Goal: Complete application form

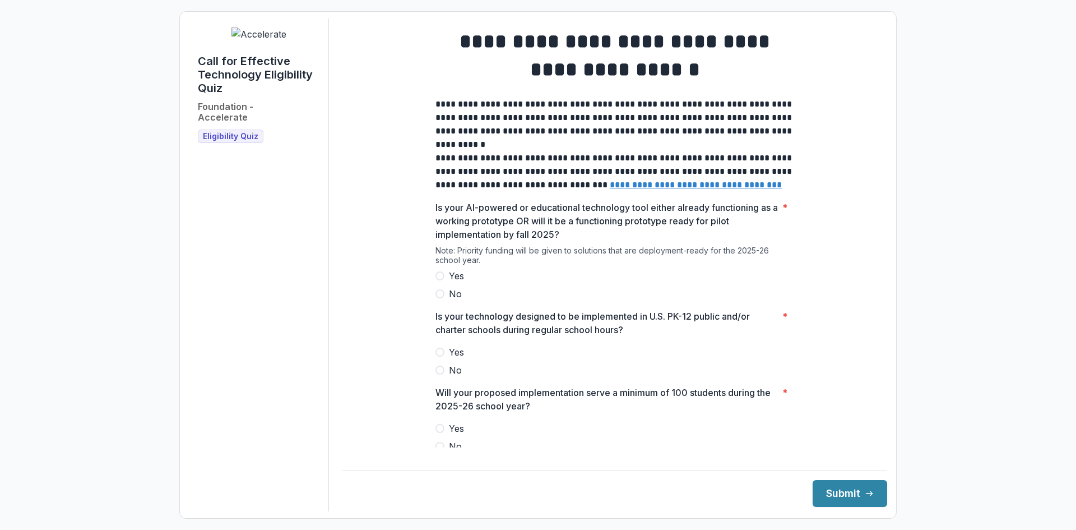
click at [439, 280] on span at bounding box center [440, 275] width 9 height 9
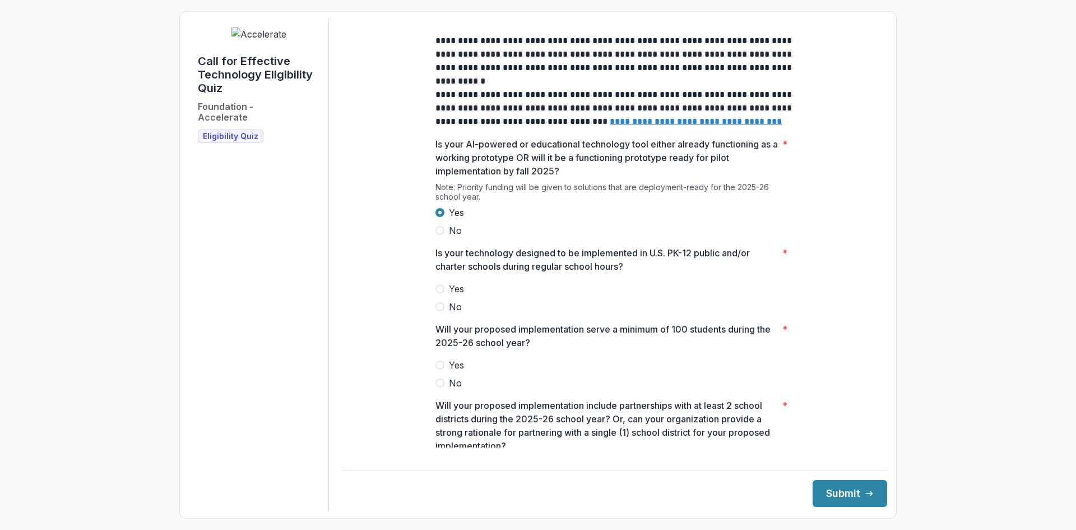
scroll to position [78, 0]
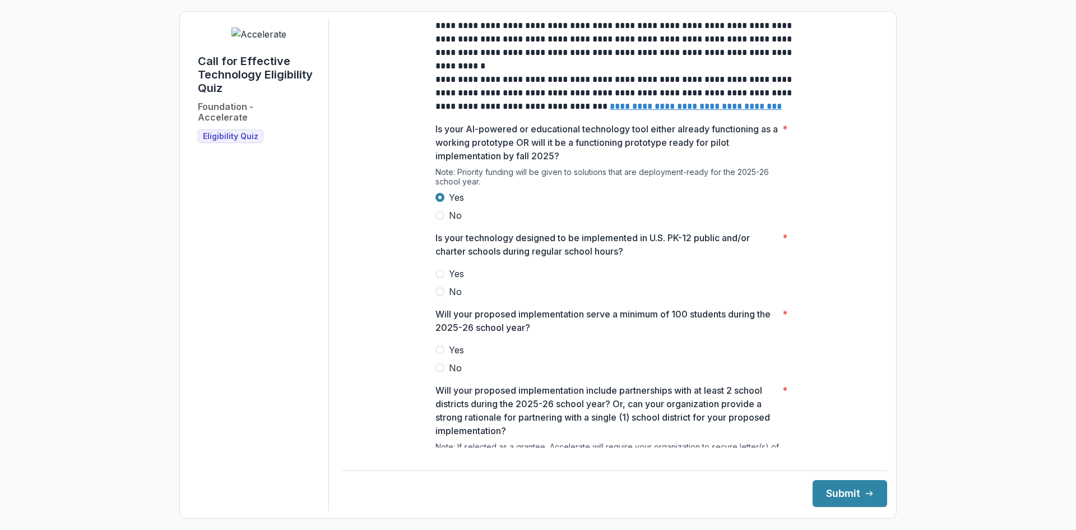
click at [449, 279] on span "Yes" at bounding box center [456, 273] width 15 height 13
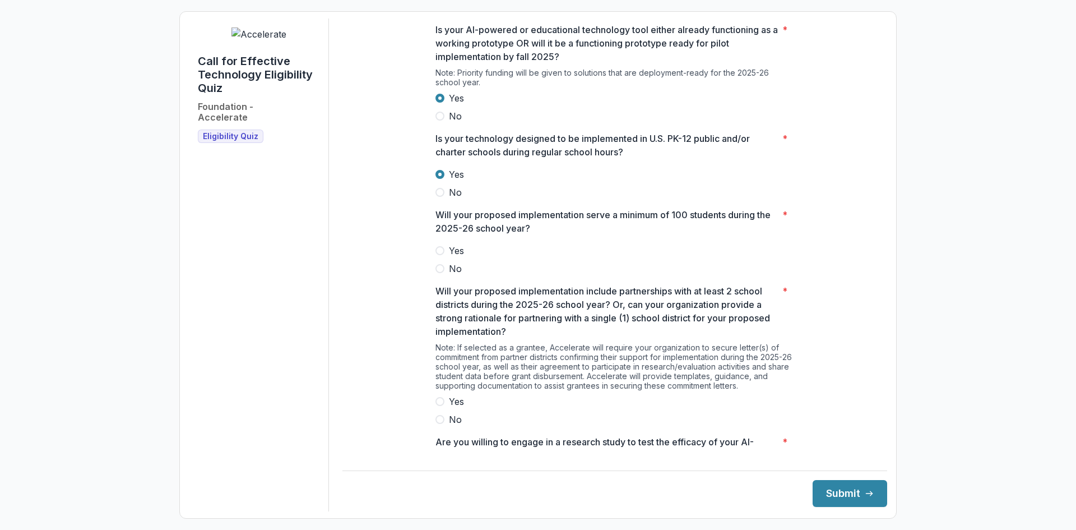
scroll to position [196, 0]
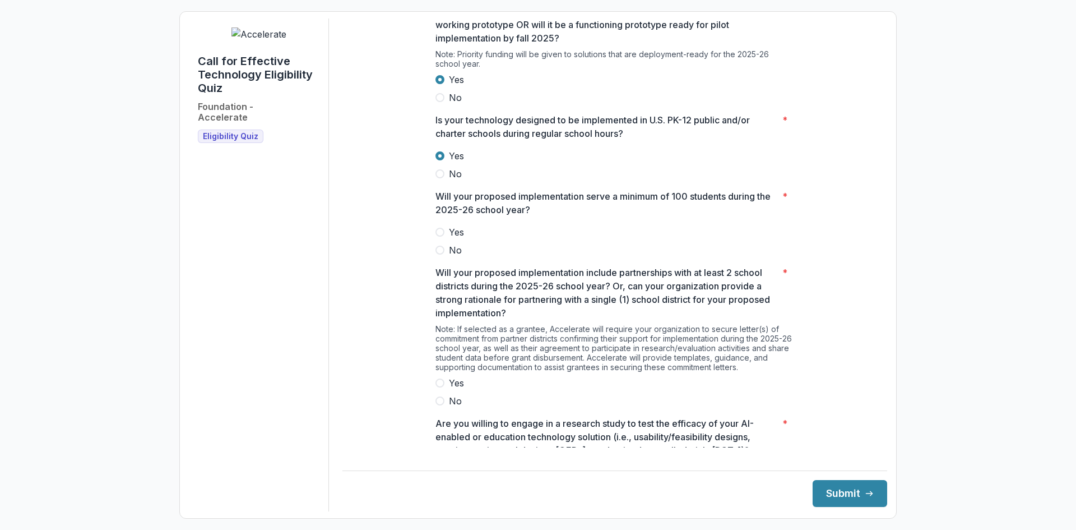
click at [455, 239] on span "Yes" at bounding box center [456, 231] width 15 height 13
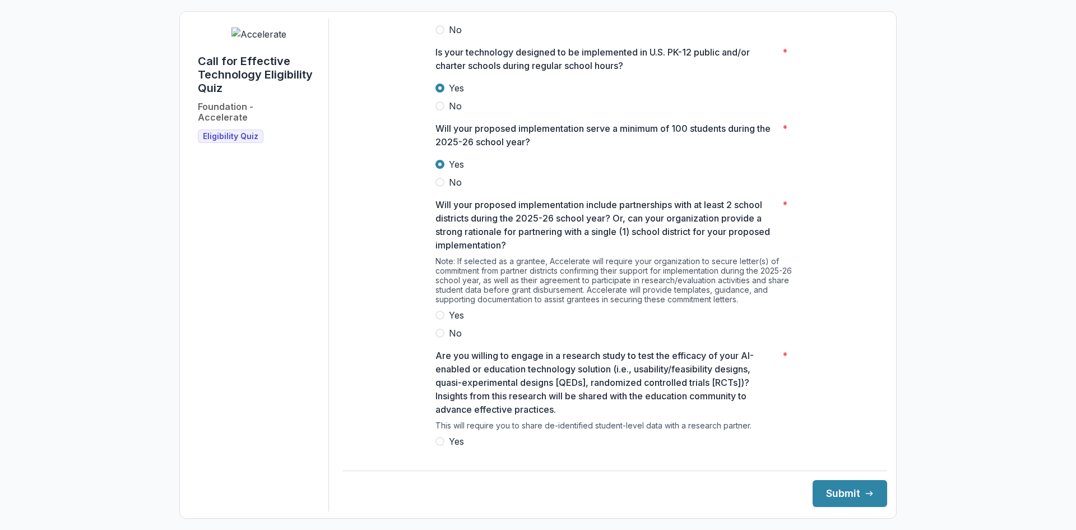
scroll to position [266, 0]
click at [452, 332] on span "No" at bounding box center [455, 330] width 13 height 13
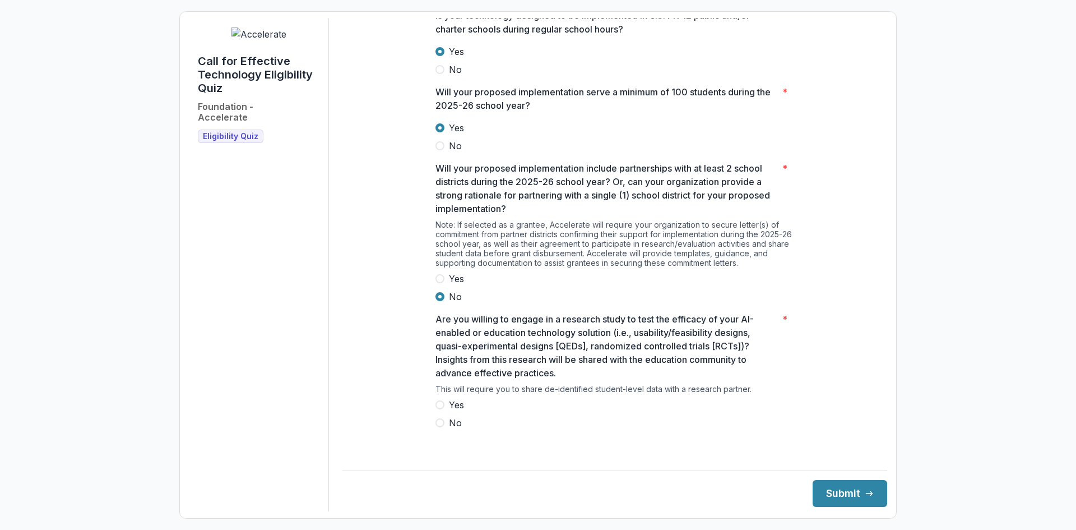
click at [457, 427] on span "No" at bounding box center [455, 422] width 13 height 13
click at [457, 422] on div "Yes No" at bounding box center [615, 413] width 359 height 31
click at [440, 409] on span at bounding box center [440, 404] width 9 height 9
click at [852, 501] on button "Submit" at bounding box center [850, 493] width 75 height 27
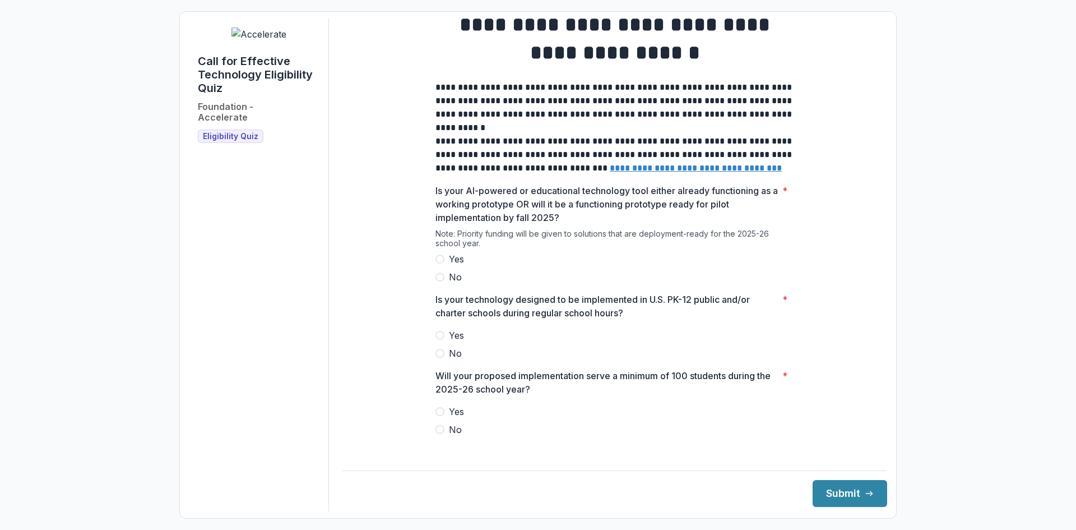
scroll to position [17, 0]
click at [445, 263] on label "Yes" at bounding box center [615, 258] width 359 height 13
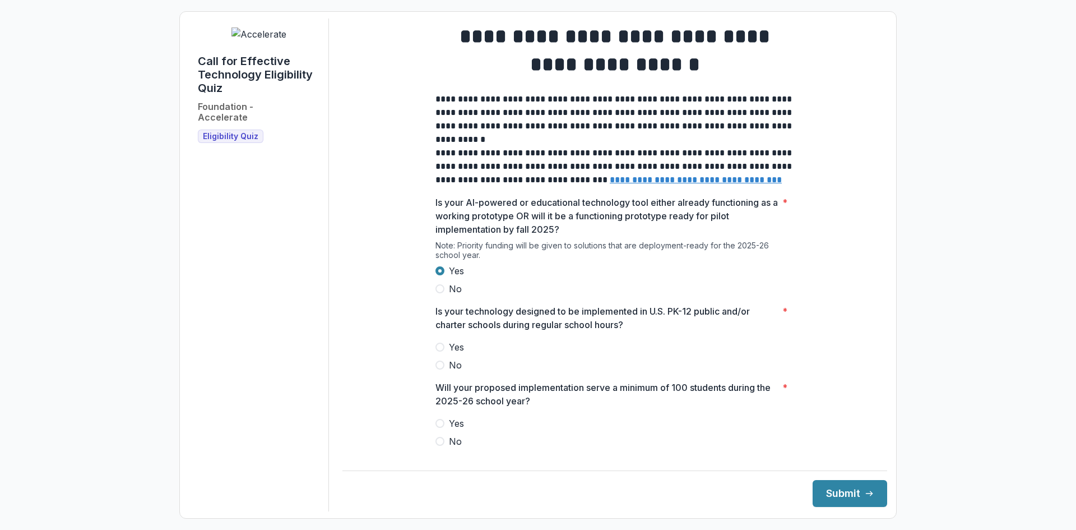
scroll to position [11, 0]
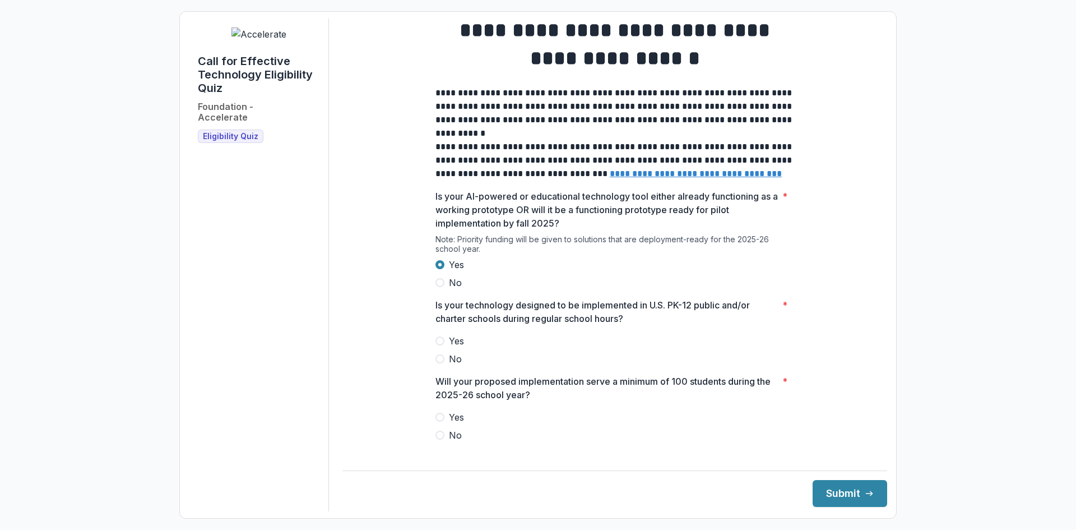
click at [441, 345] on span at bounding box center [440, 340] width 9 height 9
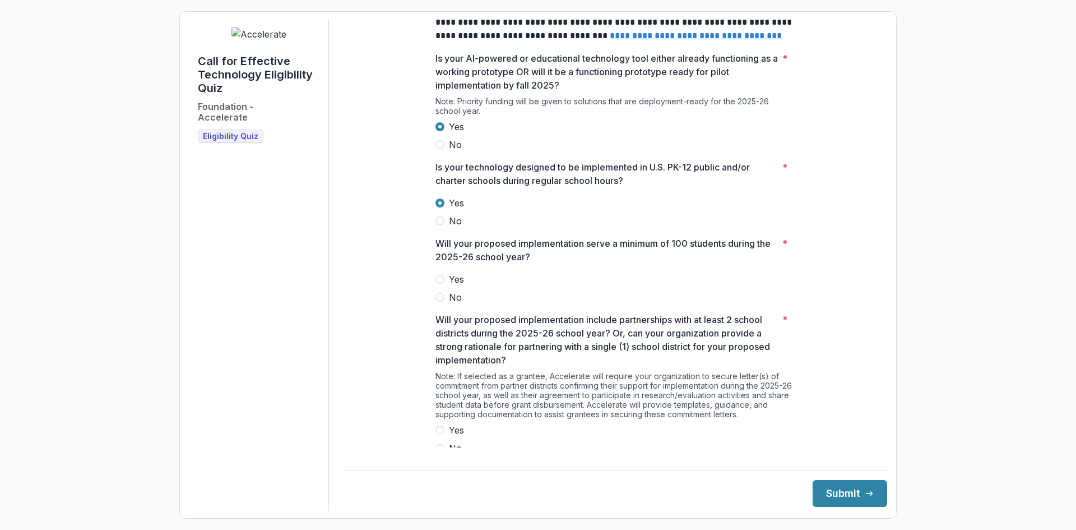
scroll to position [156, 0]
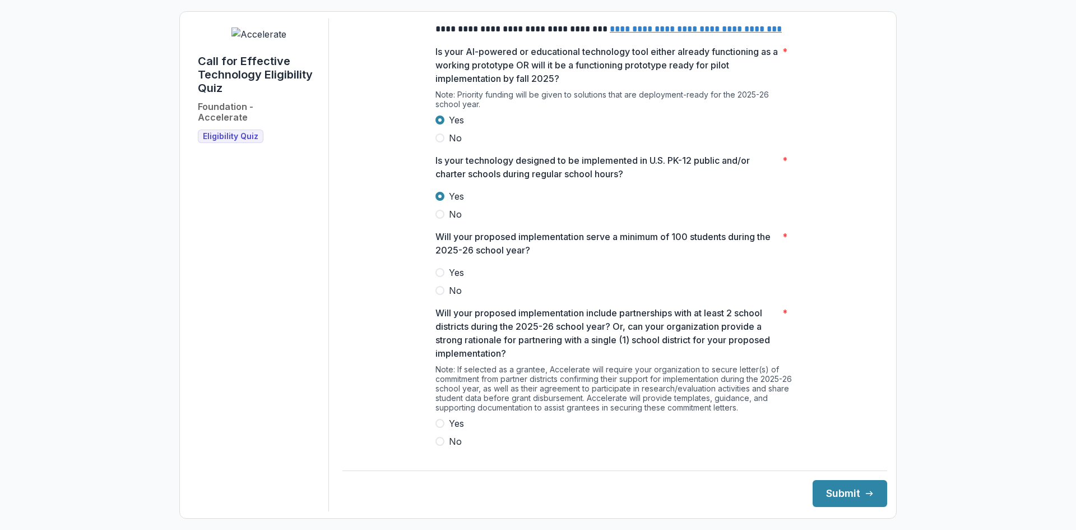
click at [441, 277] on span at bounding box center [440, 272] width 9 height 9
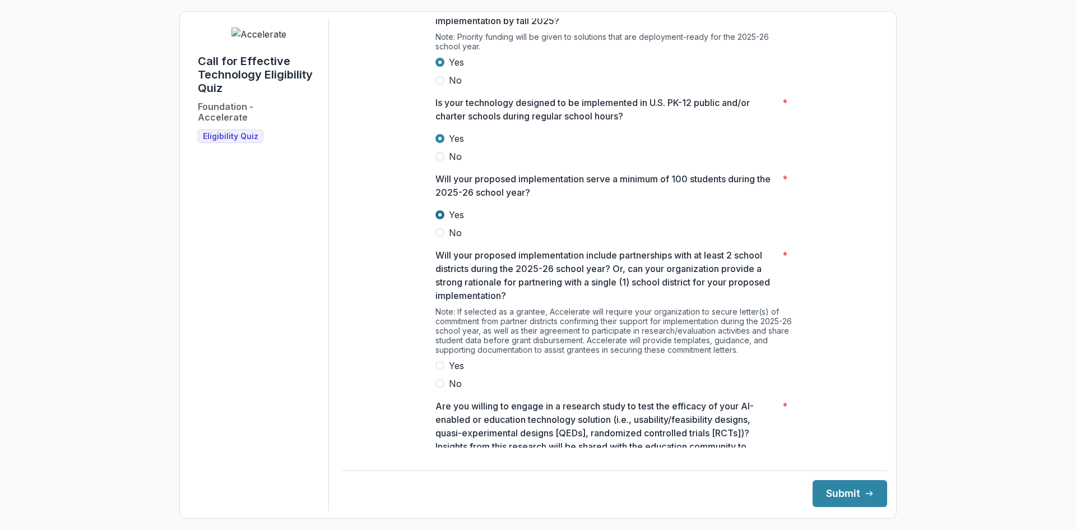
scroll to position [218, 0]
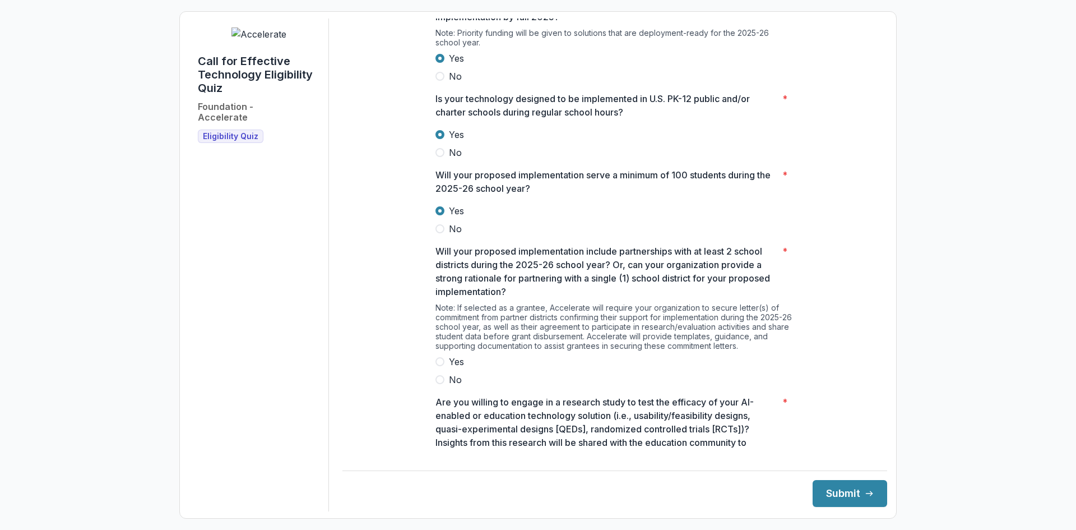
click at [452, 368] on span "Yes" at bounding box center [456, 361] width 15 height 13
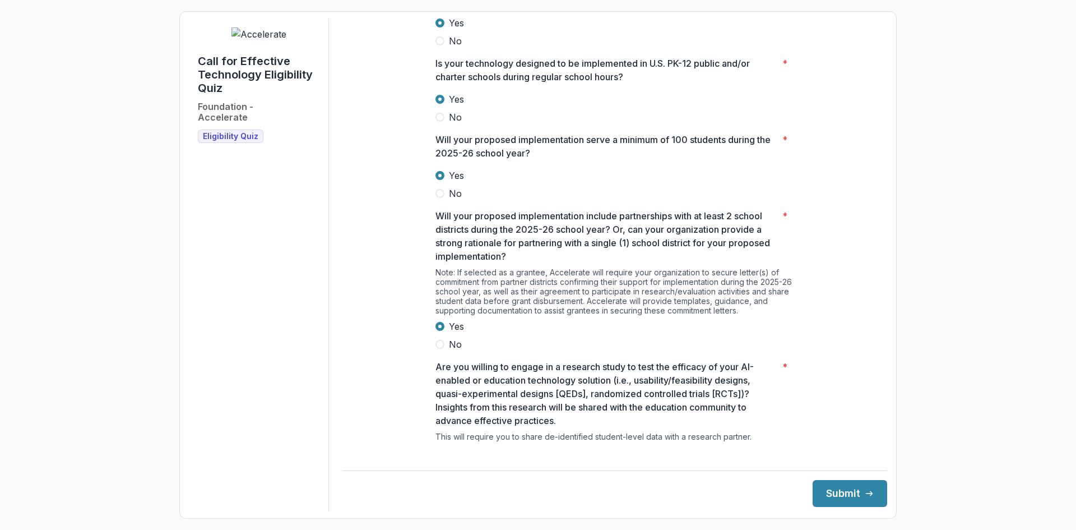
scroll to position [300, 0]
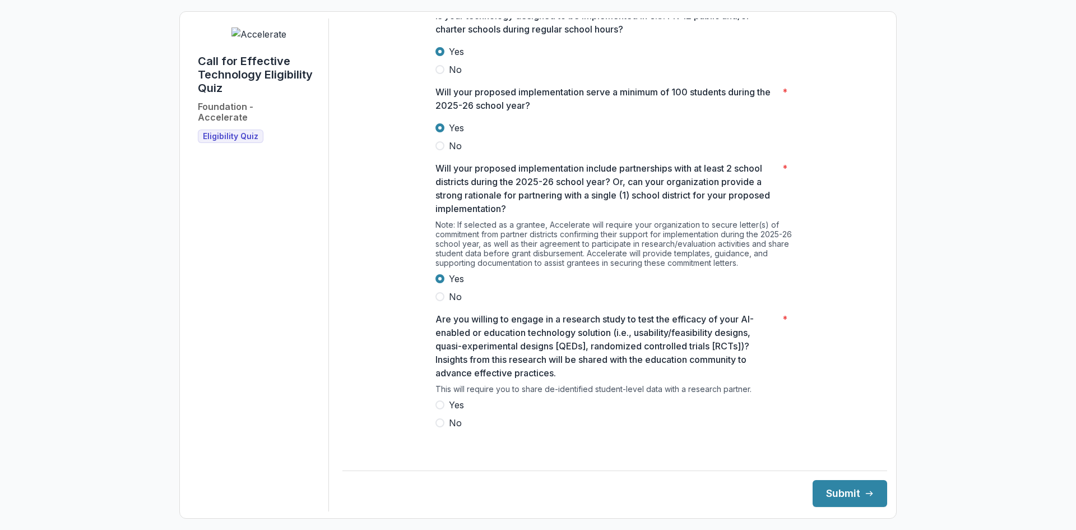
click at [449, 411] on span "Yes" at bounding box center [456, 404] width 15 height 13
click at [858, 500] on button "Submit" at bounding box center [850, 493] width 75 height 27
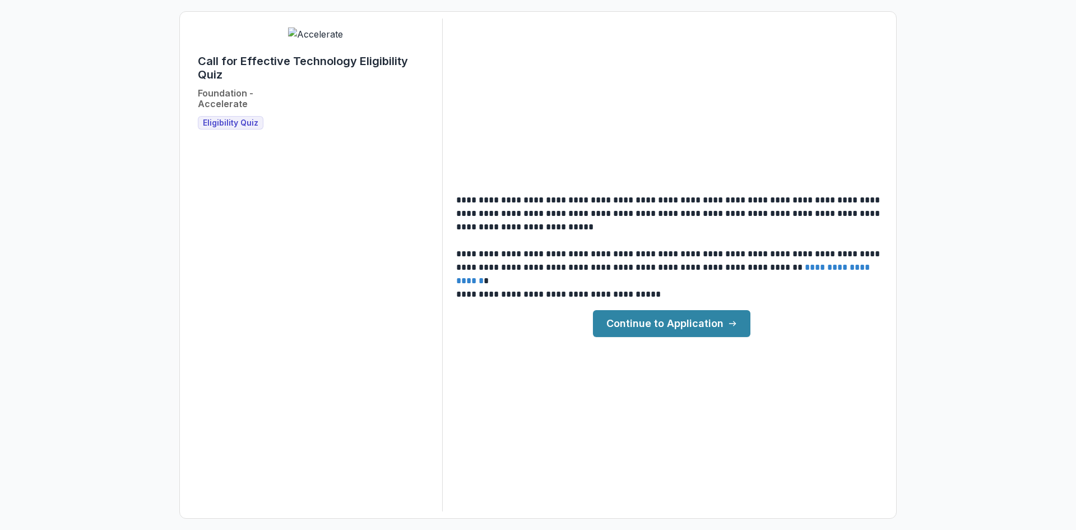
click at [681, 328] on link "Continue to Application" at bounding box center [672, 323] width 158 height 27
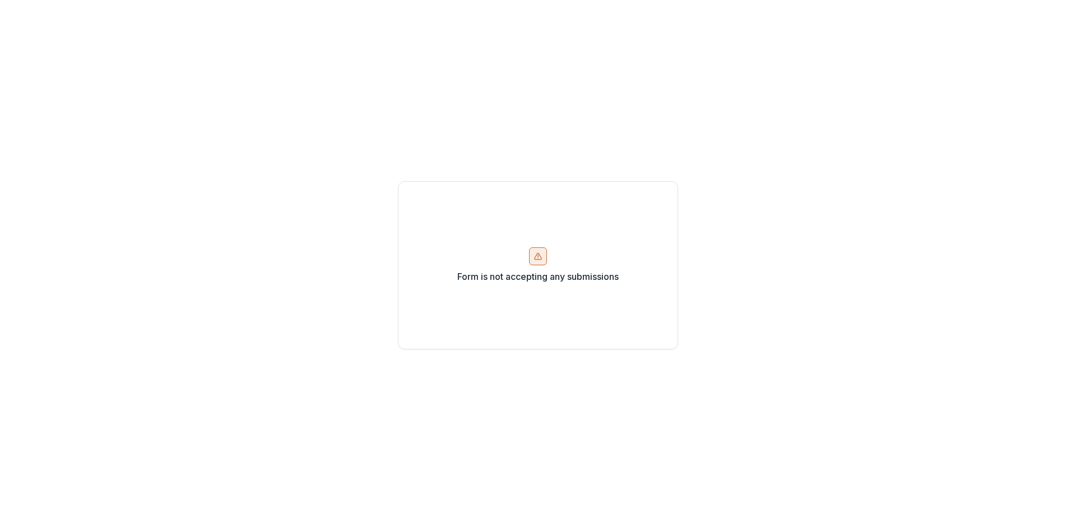
click at [544, 262] on div at bounding box center [538, 256] width 18 height 18
click at [557, 273] on p "Form is not accepting any submissions" at bounding box center [537, 276] width 161 height 13
drag, startPoint x: 505, startPoint y: 281, endPoint x: 728, endPoint y: 313, distance: 225.3
click at [728, 313] on div "Form is not accepting any submissions" at bounding box center [538, 265] width 1076 height 530
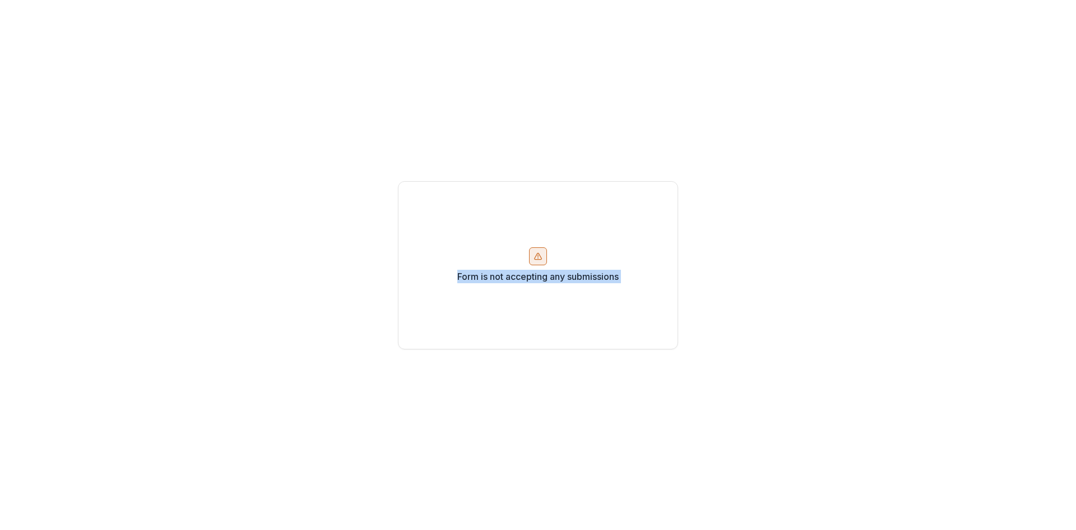
drag, startPoint x: 728, startPoint y: 313, endPoint x: 447, endPoint y: 239, distance: 290.3
click at [447, 239] on div "Form is not accepting any submissions" at bounding box center [538, 265] width 1076 height 530
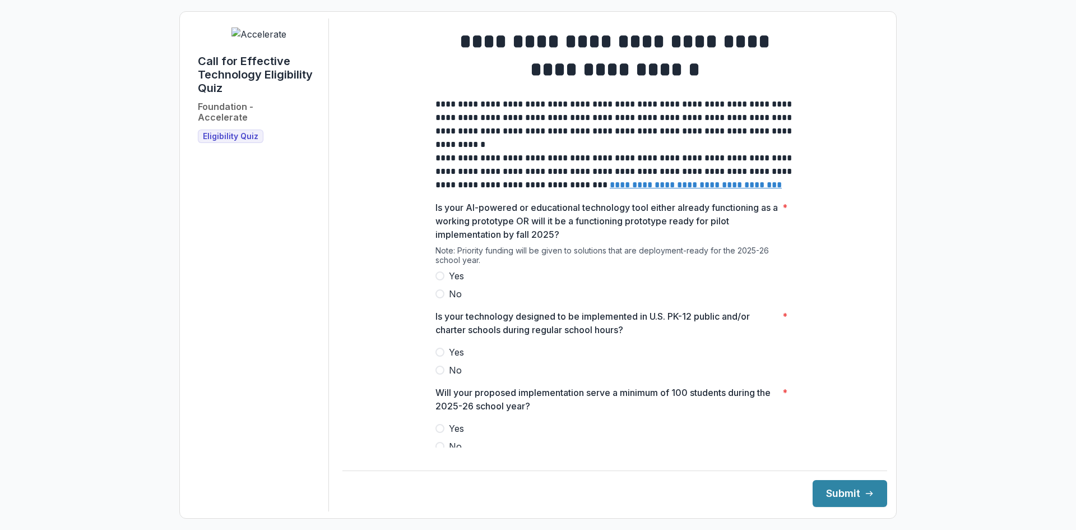
click at [445, 283] on label "Yes" at bounding box center [615, 275] width 359 height 13
click at [441, 355] on label "Yes" at bounding box center [615, 351] width 359 height 13
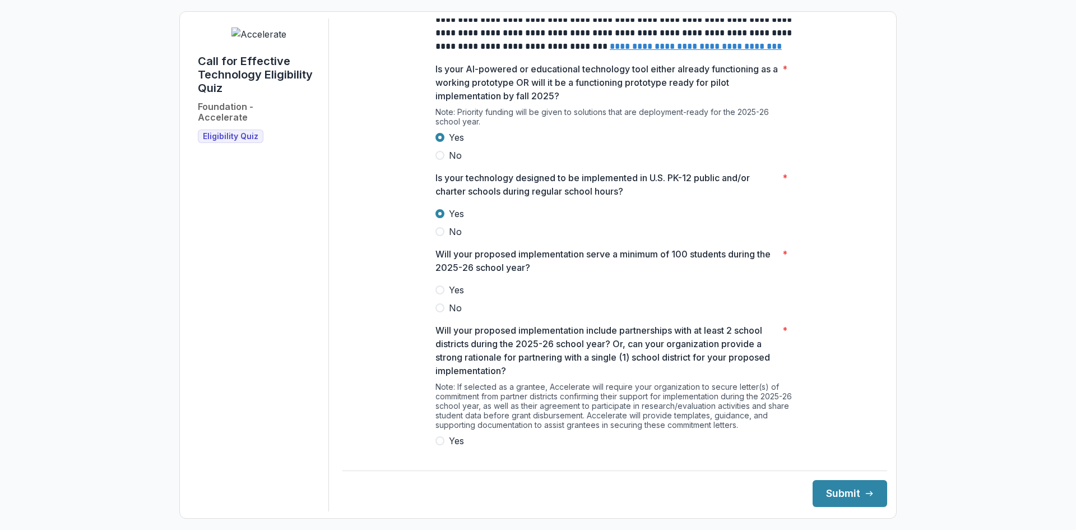
click at [443, 297] on label "Yes" at bounding box center [615, 289] width 359 height 13
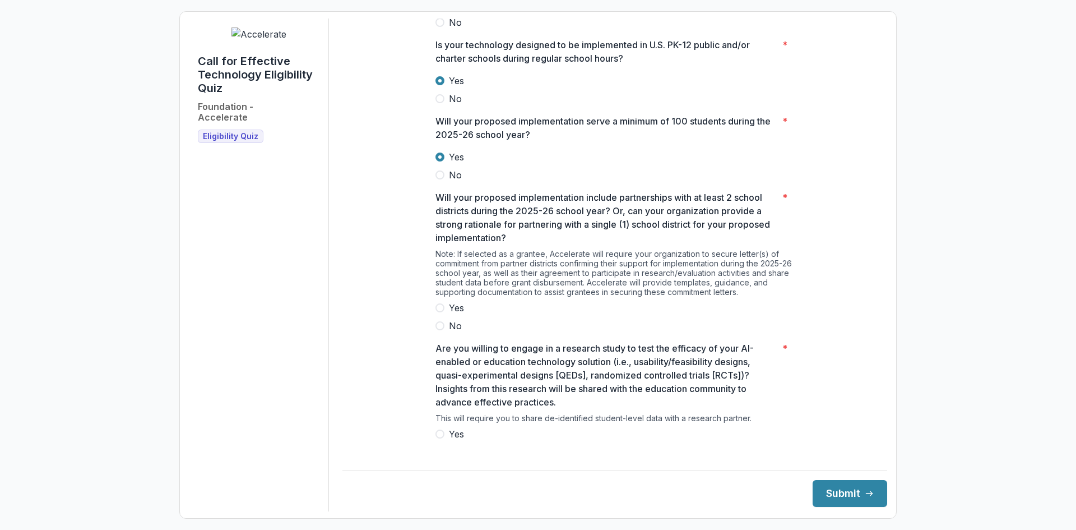
click at [443, 314] on label "Yes" at bounding box center [615, 307] width 359 height 13
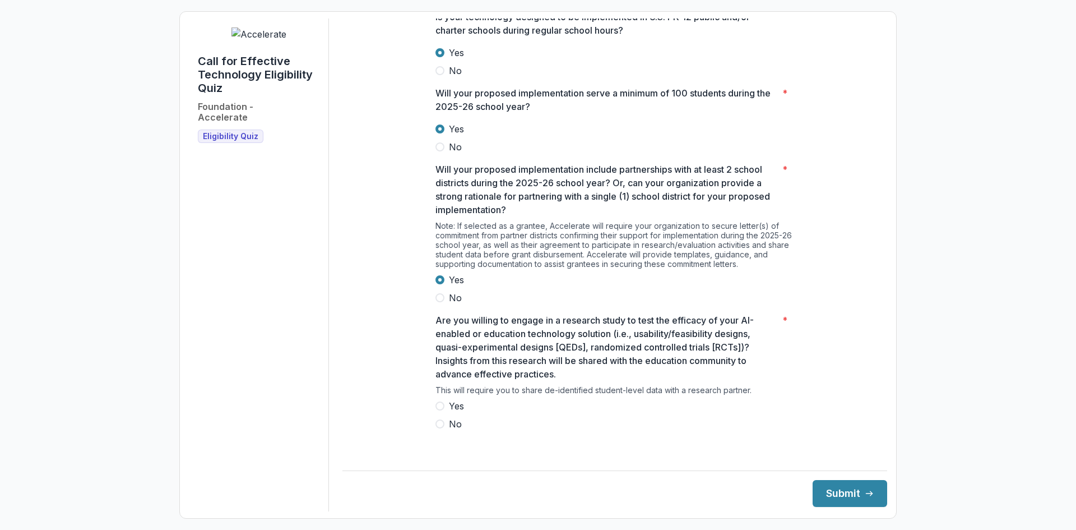
scroll to position [300, 0]
click at [437, 408] on label "Yes" at bounding box center [615, 404] width 359 height 13
click at [817, 492] on button "Submit" at bounding box center [850, 493] width 75 height 27
